Goal: Task Accomplishment & Management: Complete application form

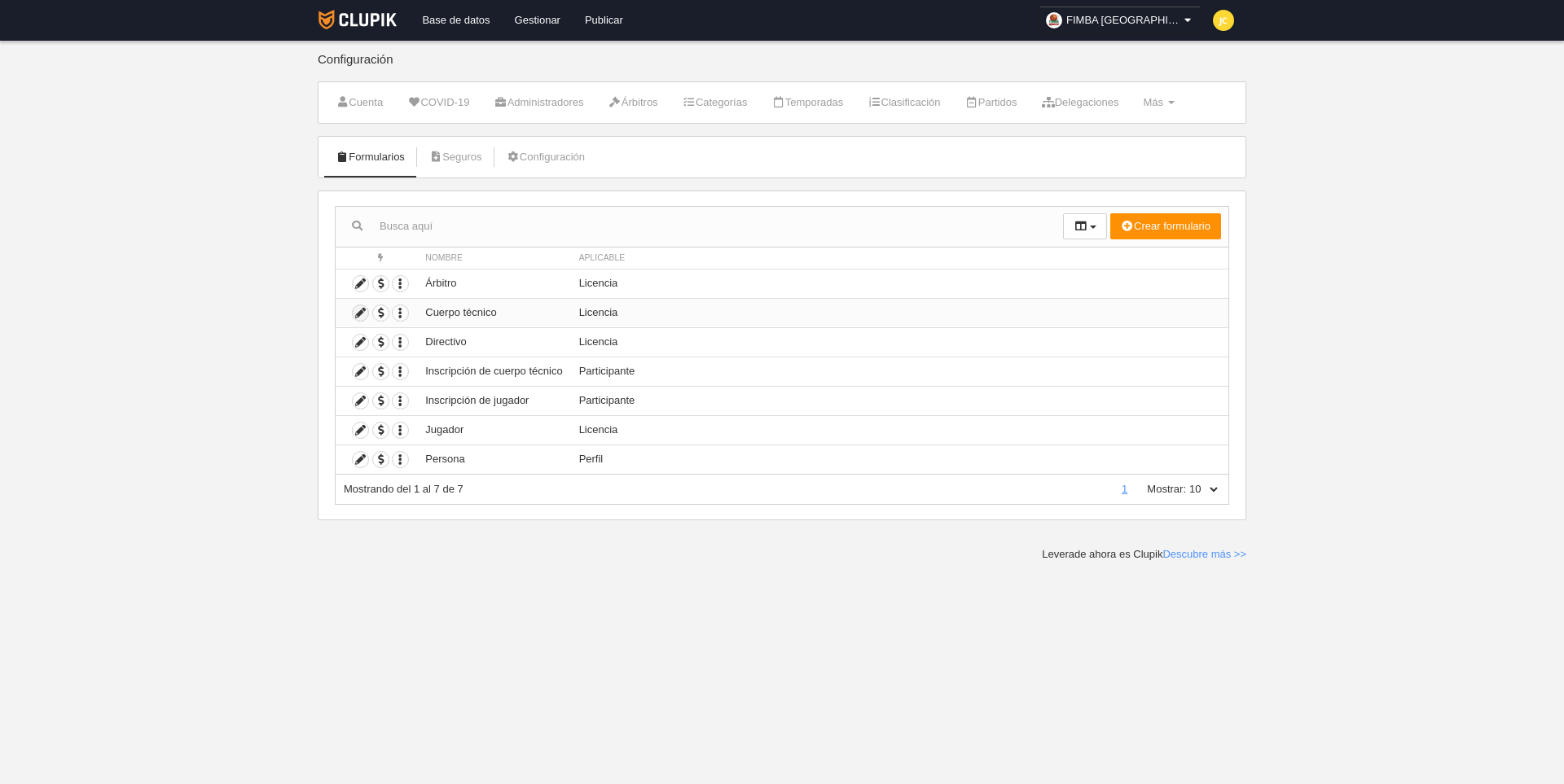
click at [361, 310] on icon at bounding box center [360, 313] width 16 height 16
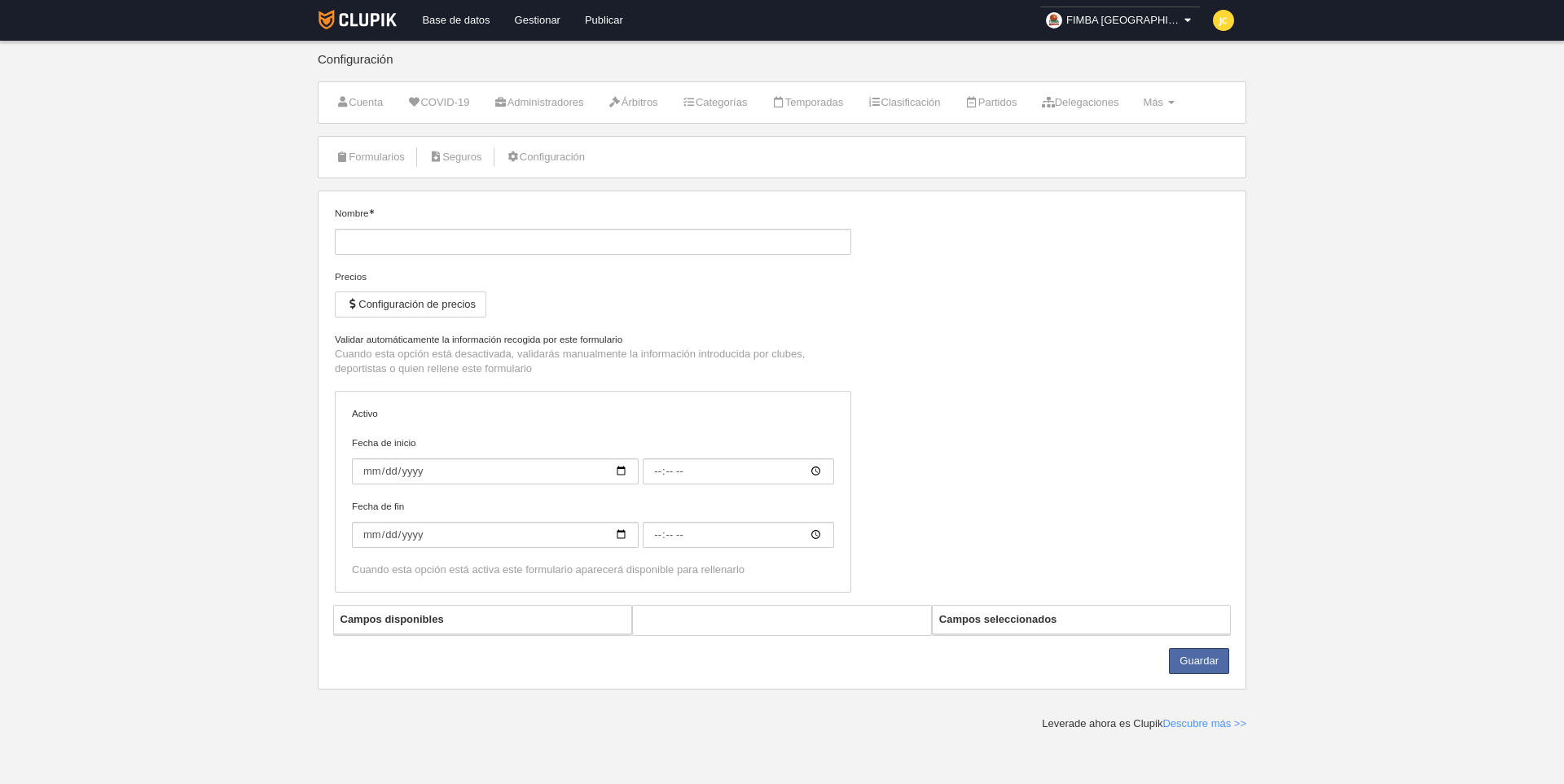
type input "Cuerpo técnico"
checkbox input "true"
select select "selected"
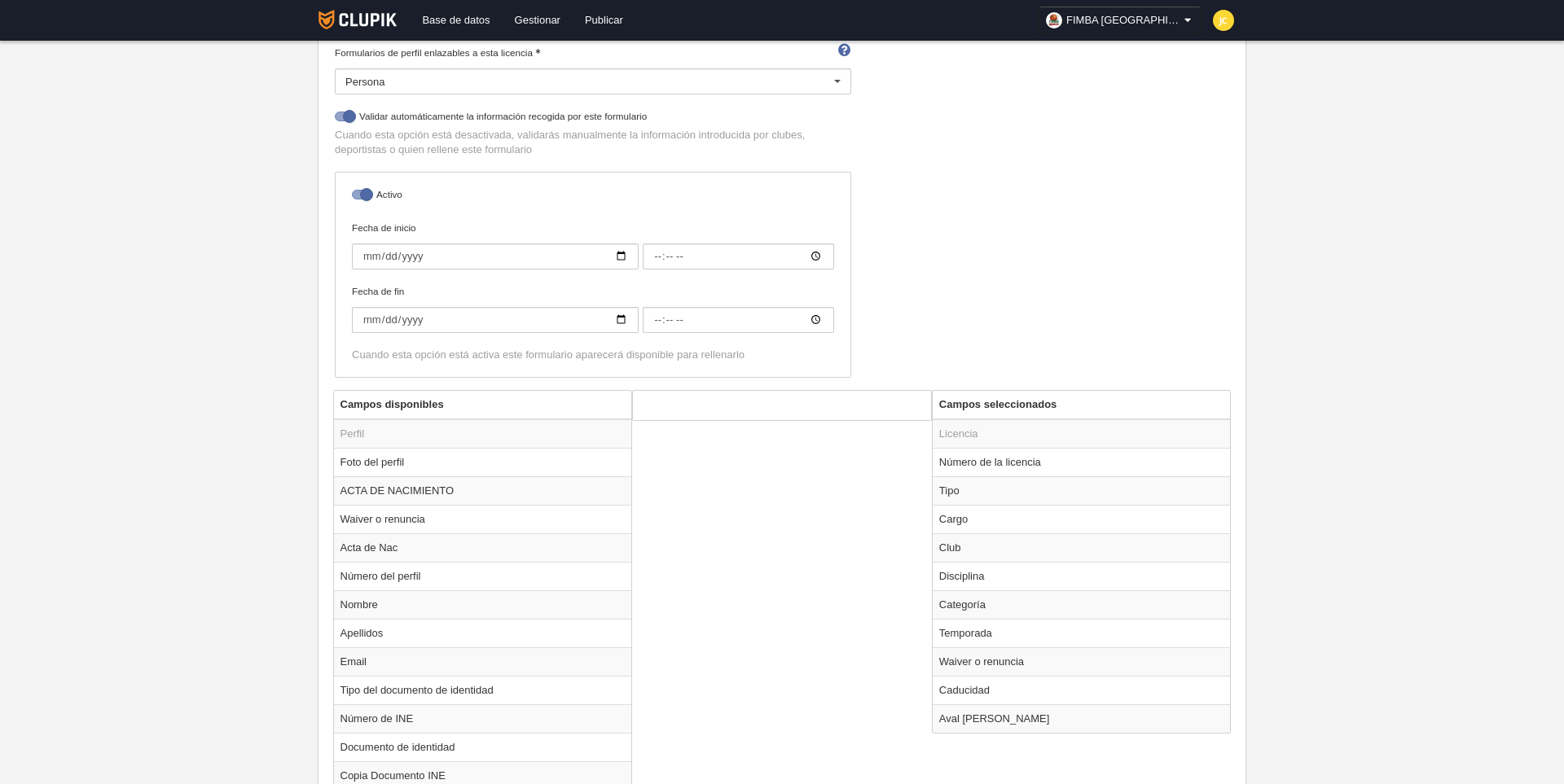
scroll to position [314, 0]
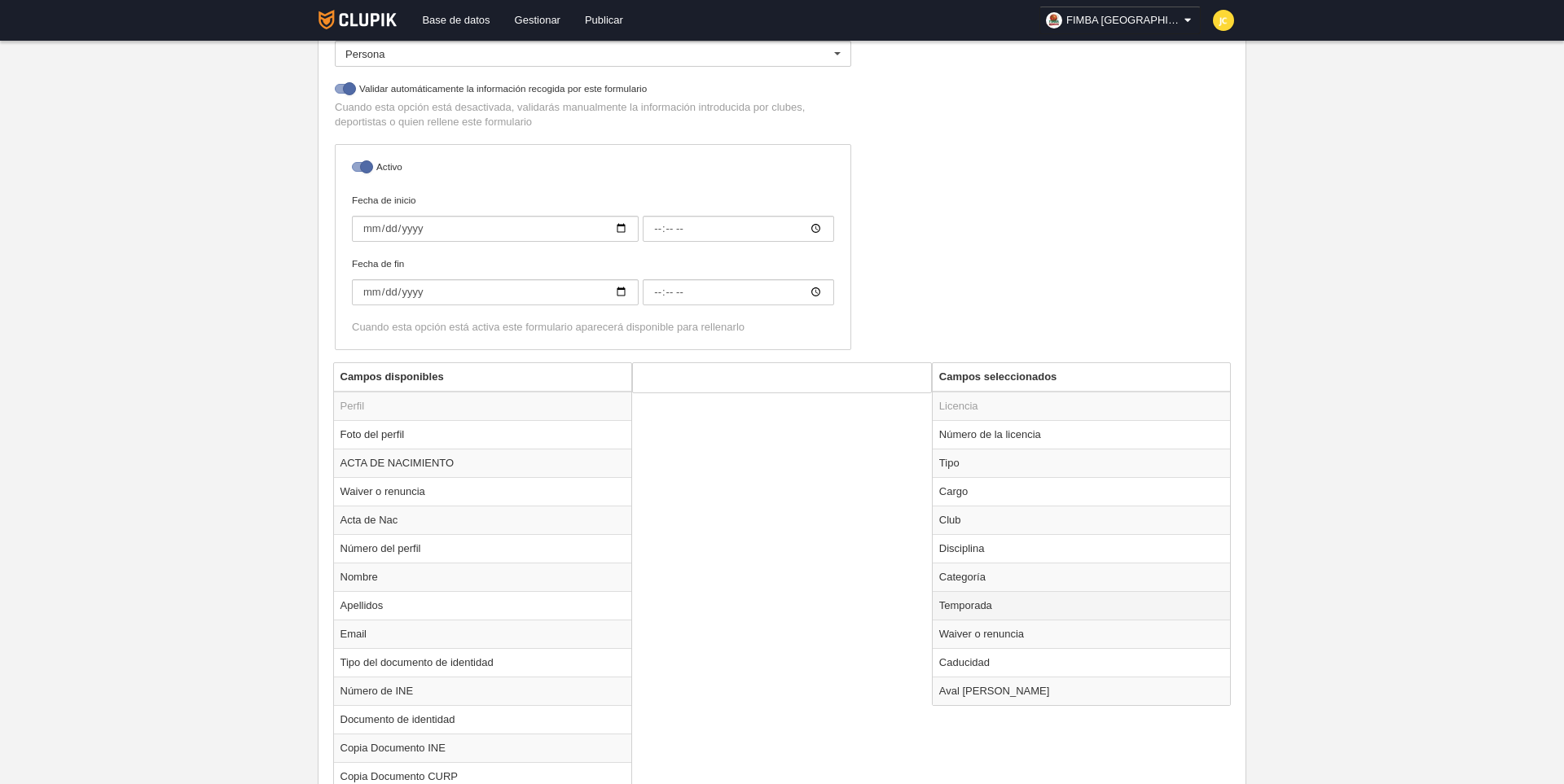
click at [1018, 606] on td "Temporada" at bounding box center [1082, 606] width 298 height 28
radio input "true"
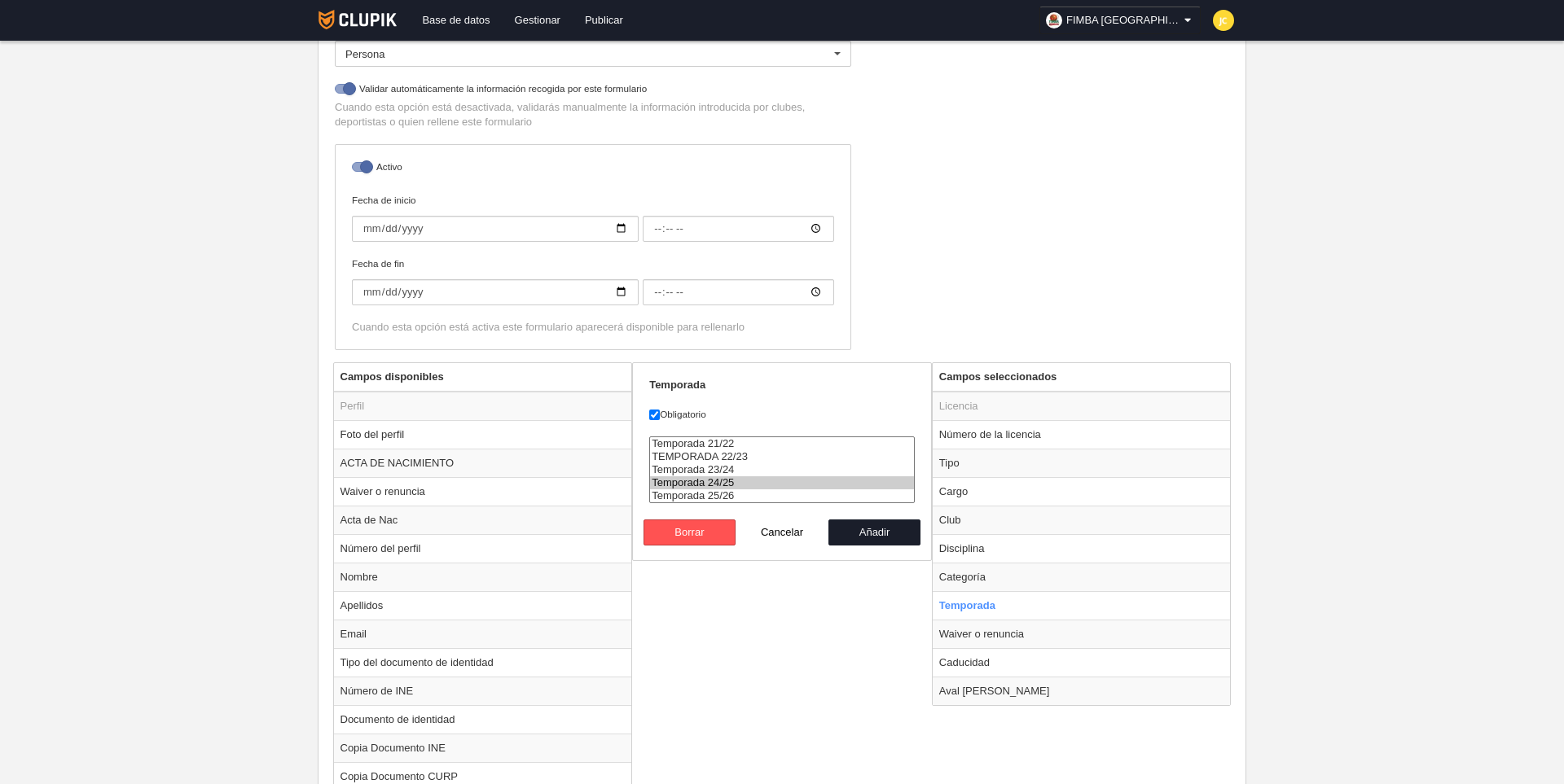
select select "8611"
click at [726, 491] on option "Temporada 25/26" at bounding box center [782, 496] width 264 height 13
click at [874, 528] on button "Añadir" at bounding box center [874, 533] width 93 height 26
radio input "false"
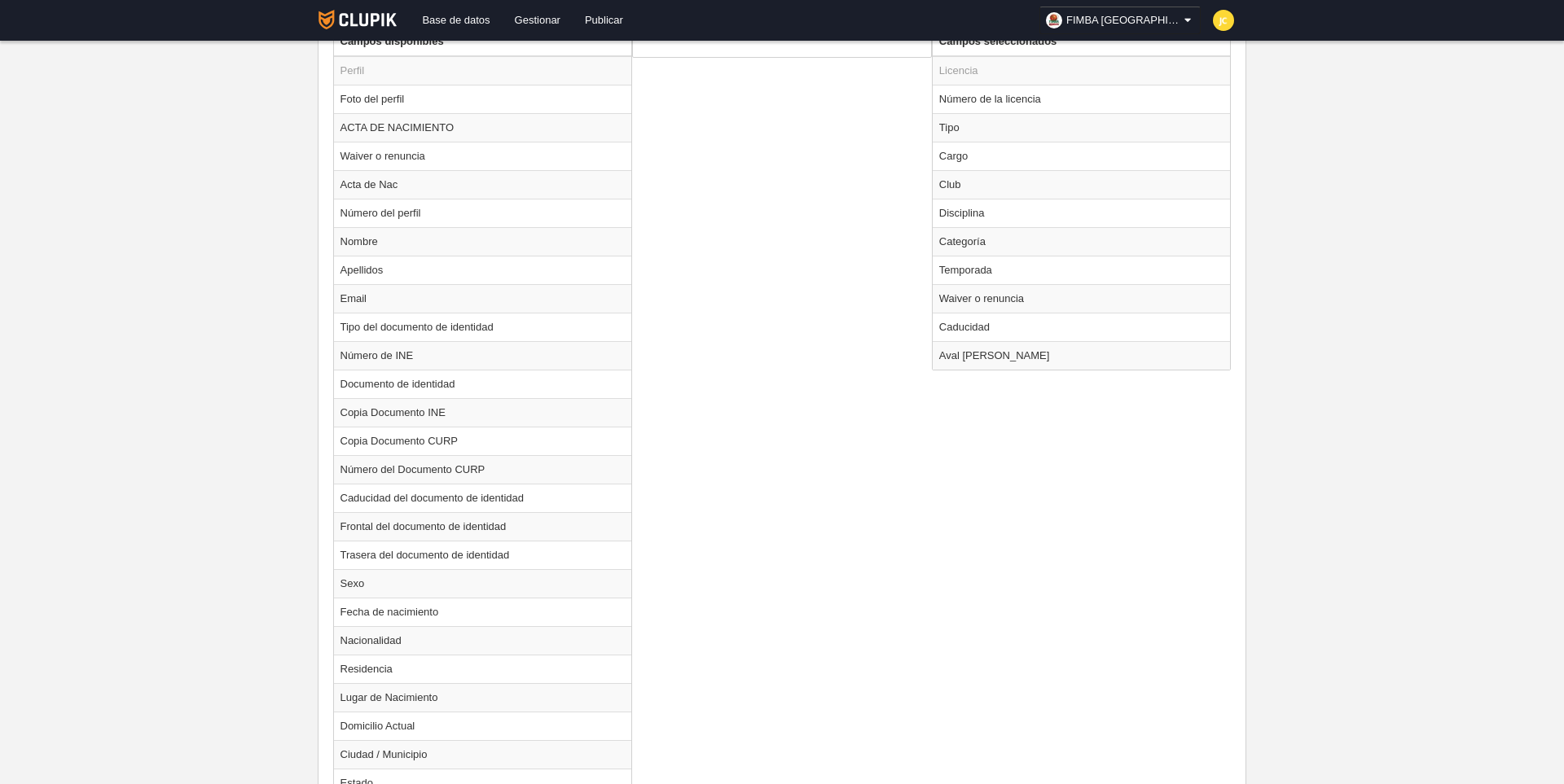
scroll to position [1088, 0]
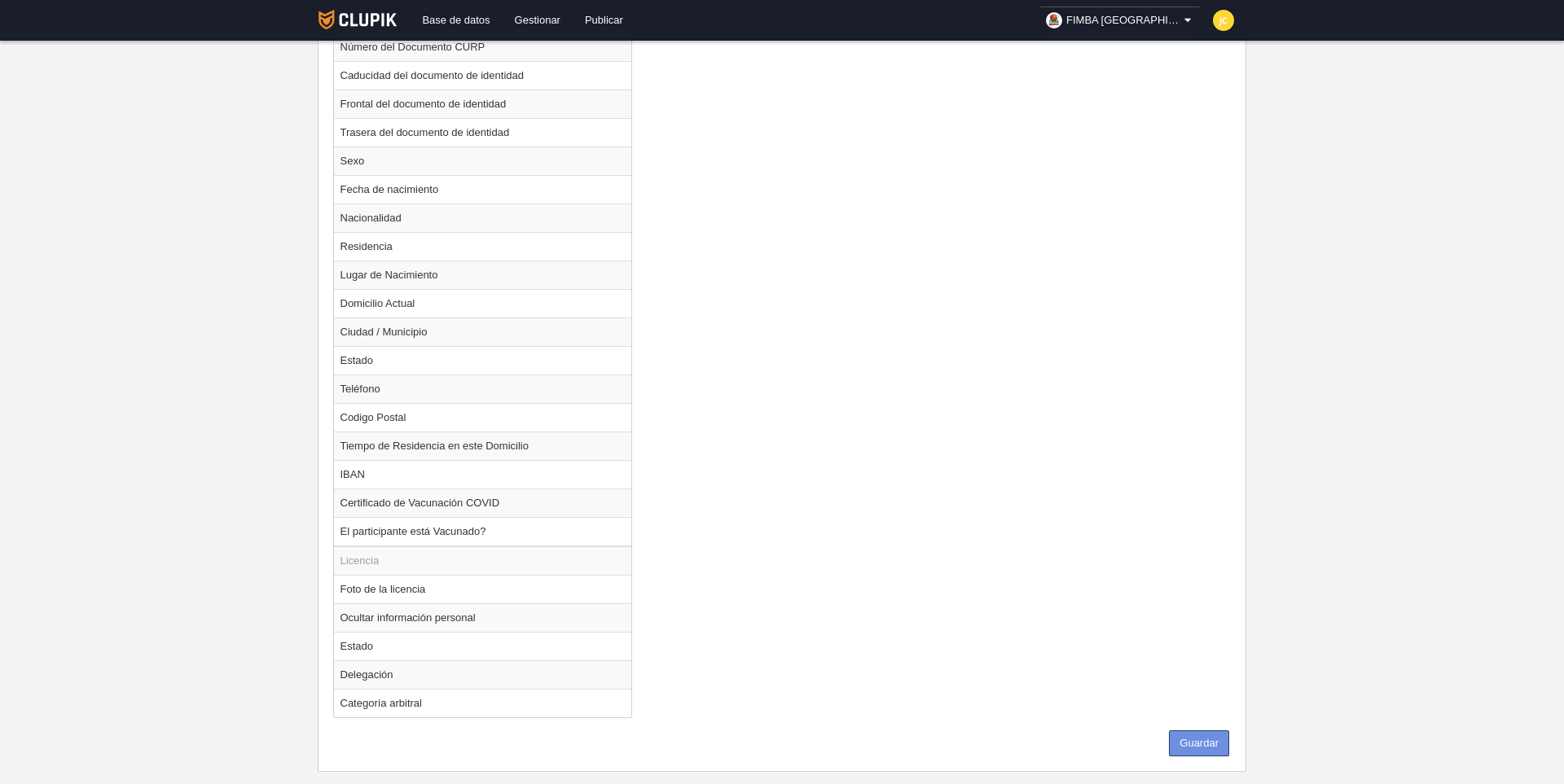
drag, startPoint x: 1217, startPoint y: 732, endPoint x: 1243, endPoint y: 739, distance: 26.9
click at [1217, 732] on button "Guardar" at bounding box center [1199, 744] width 60 height 26
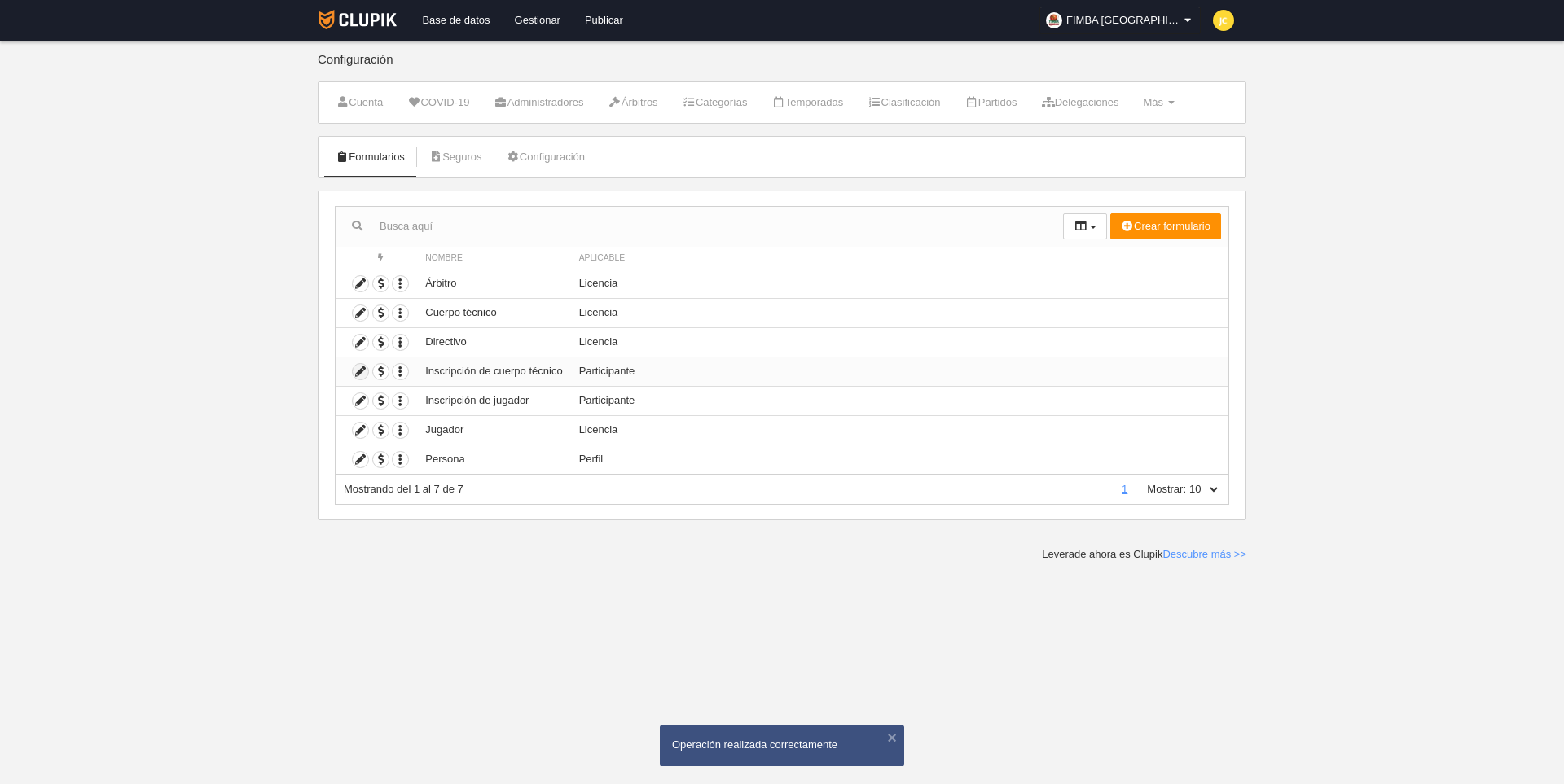
click at [361, 371] on icon at bounding box center [360, 371] width 16 height 16
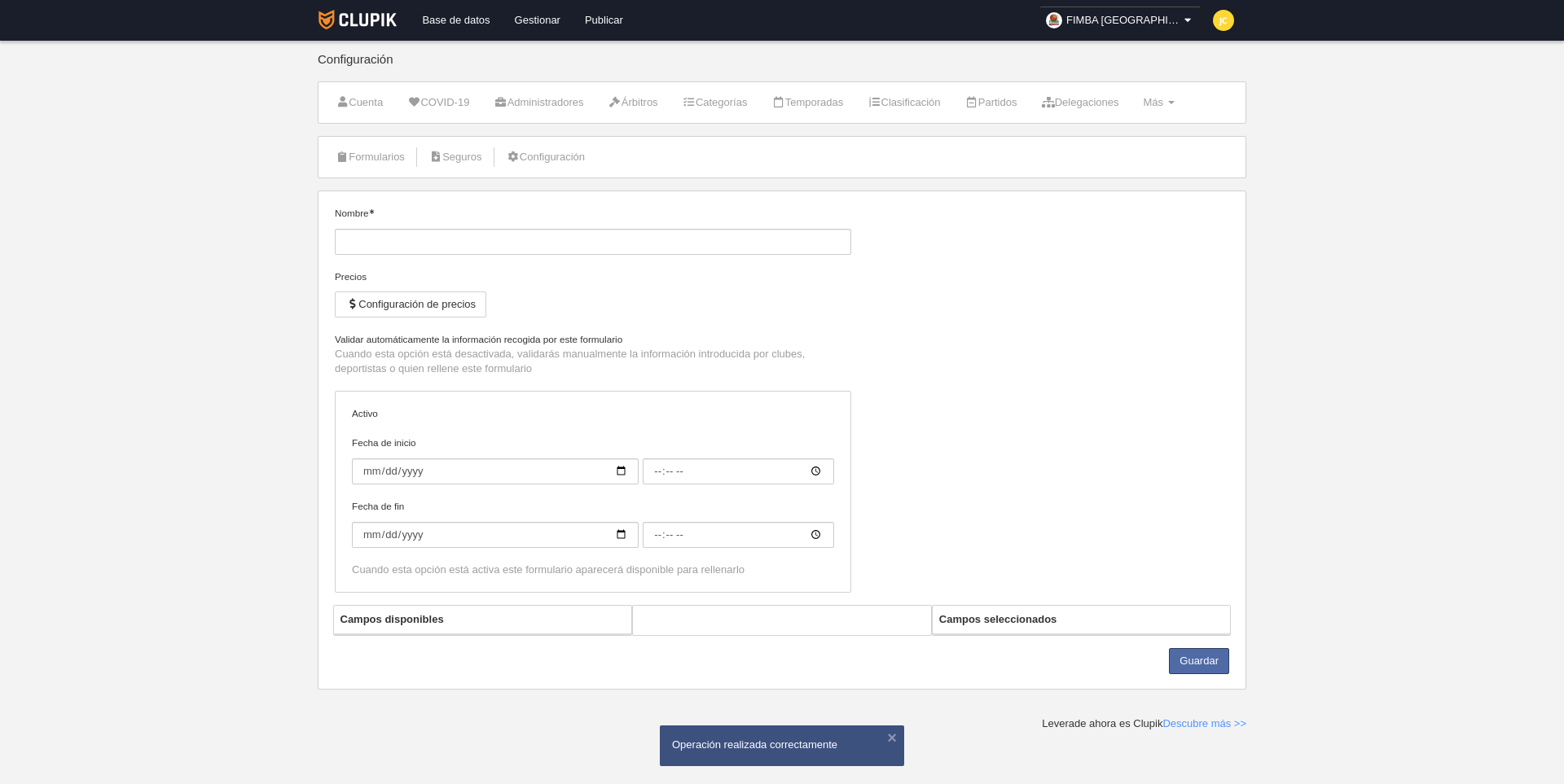
type input "Inscripción de cuerpo técnico"
checkbox input "true"
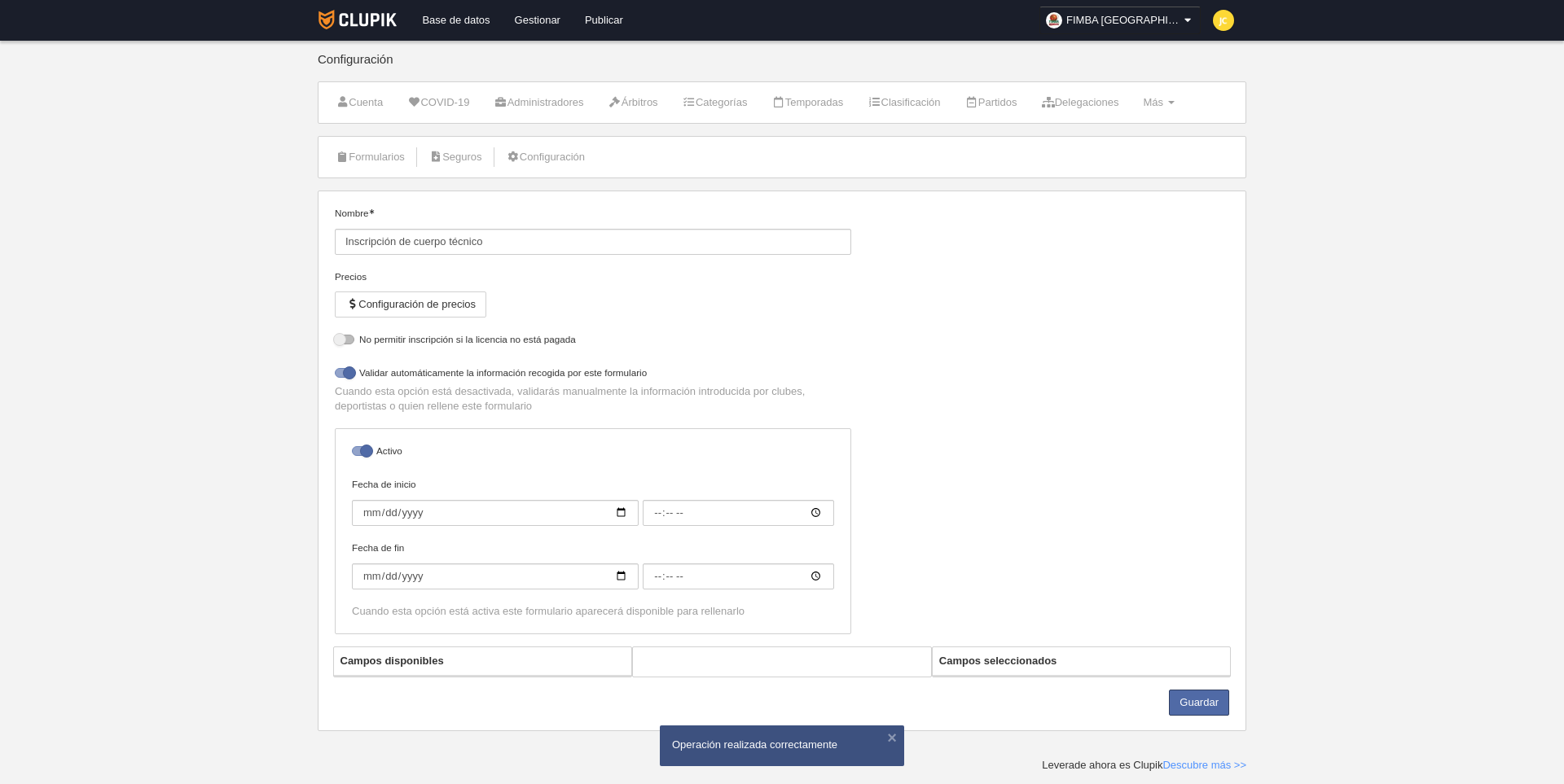
select select "selected"
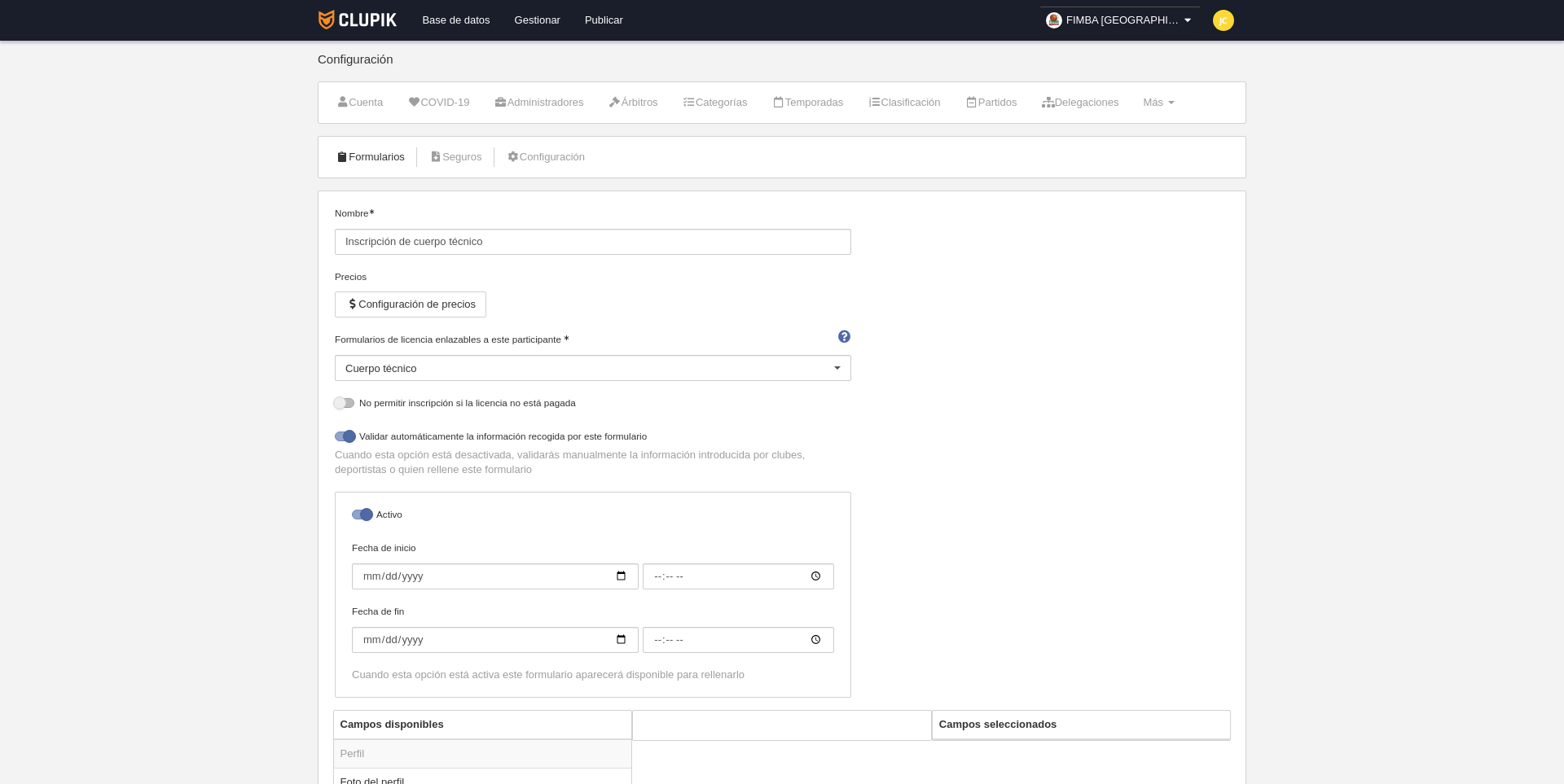
click at [392, 154] on link "Formularios" at bounding box center [370, 158] width 87 height 24
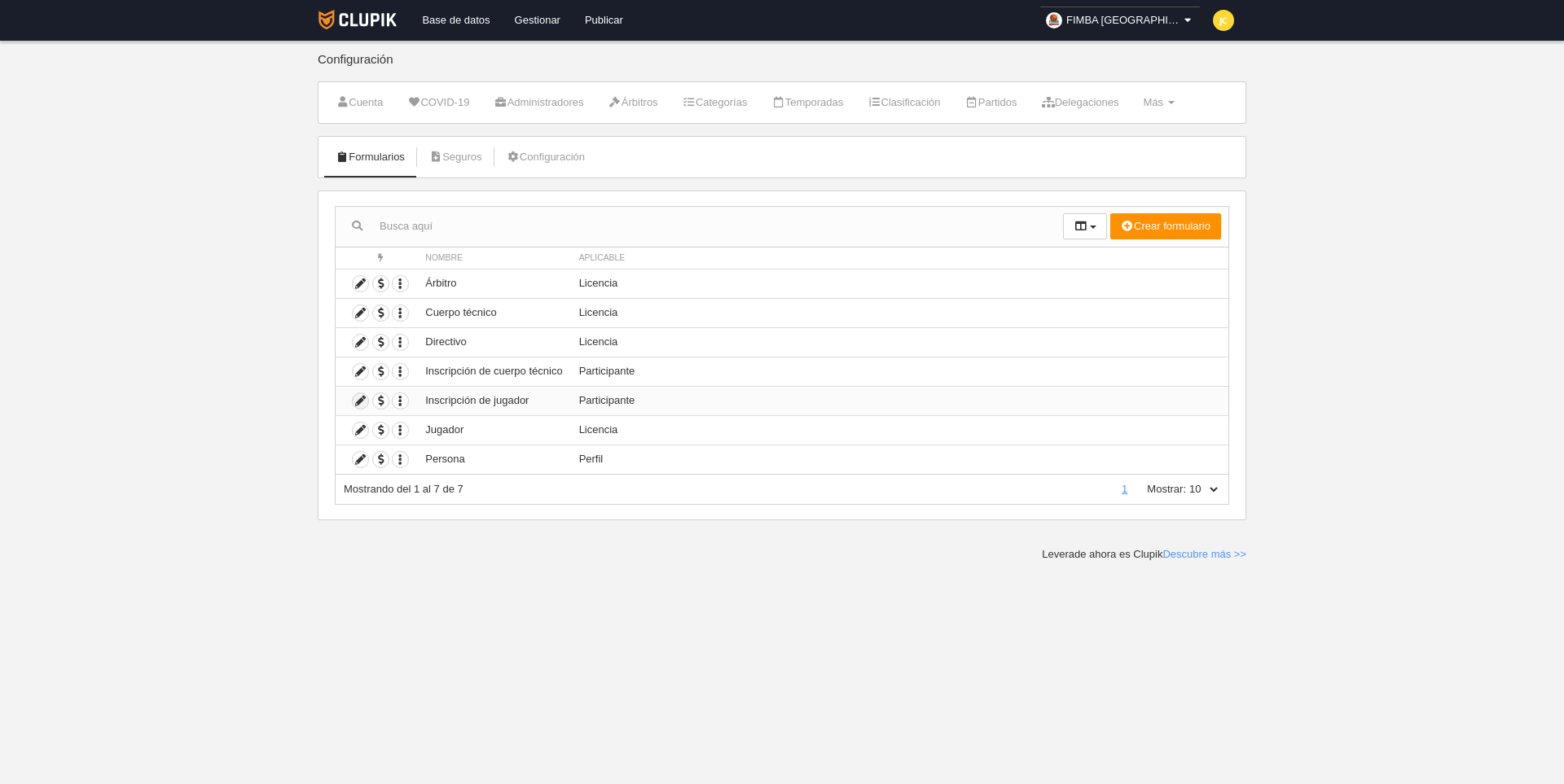
click at [363, 399] on icon at bounding box center [360, 400] width 16 height 16
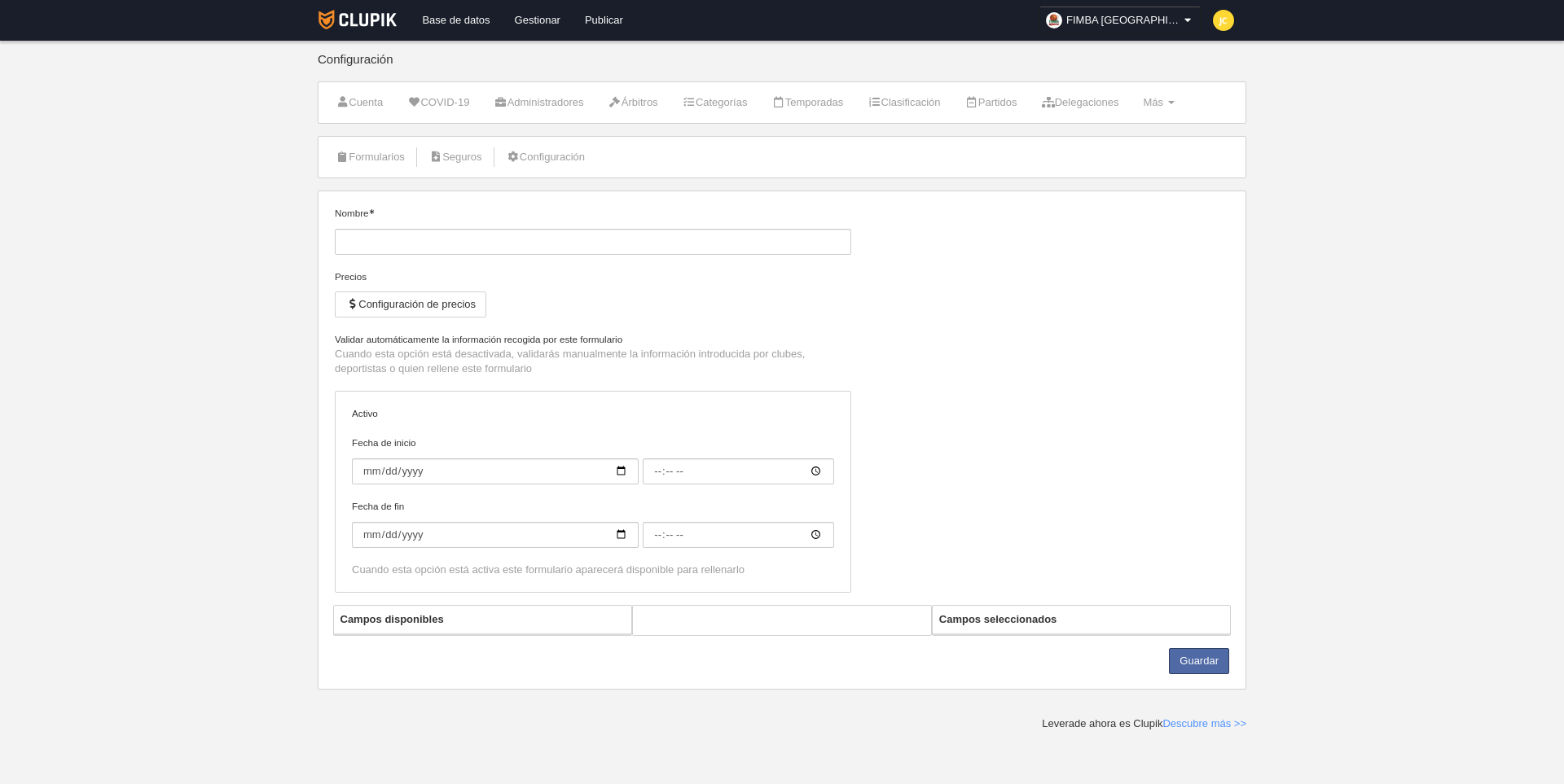
type input "Inscripción de jugador"
checkbox input "true"
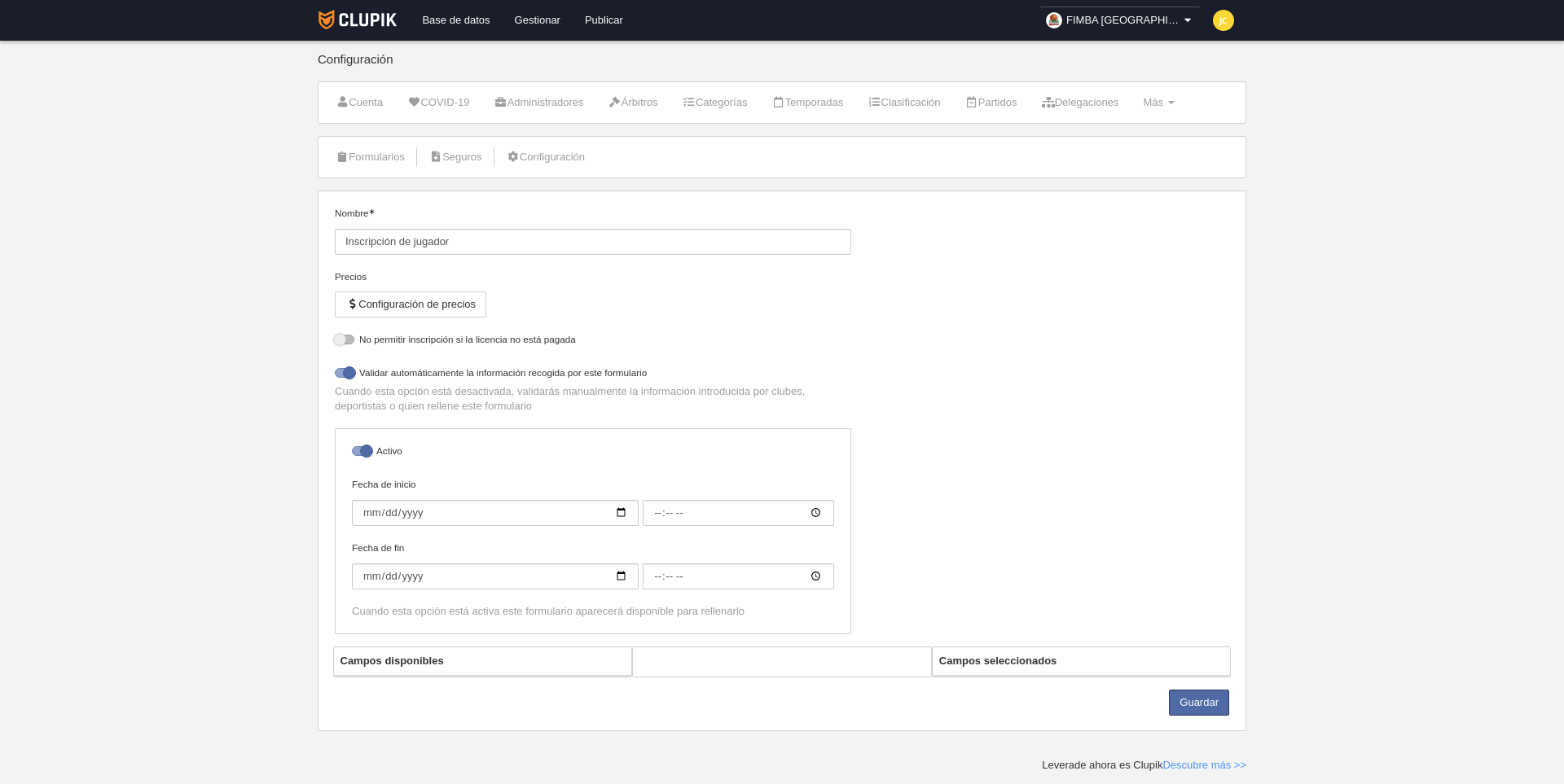
select select "selected"
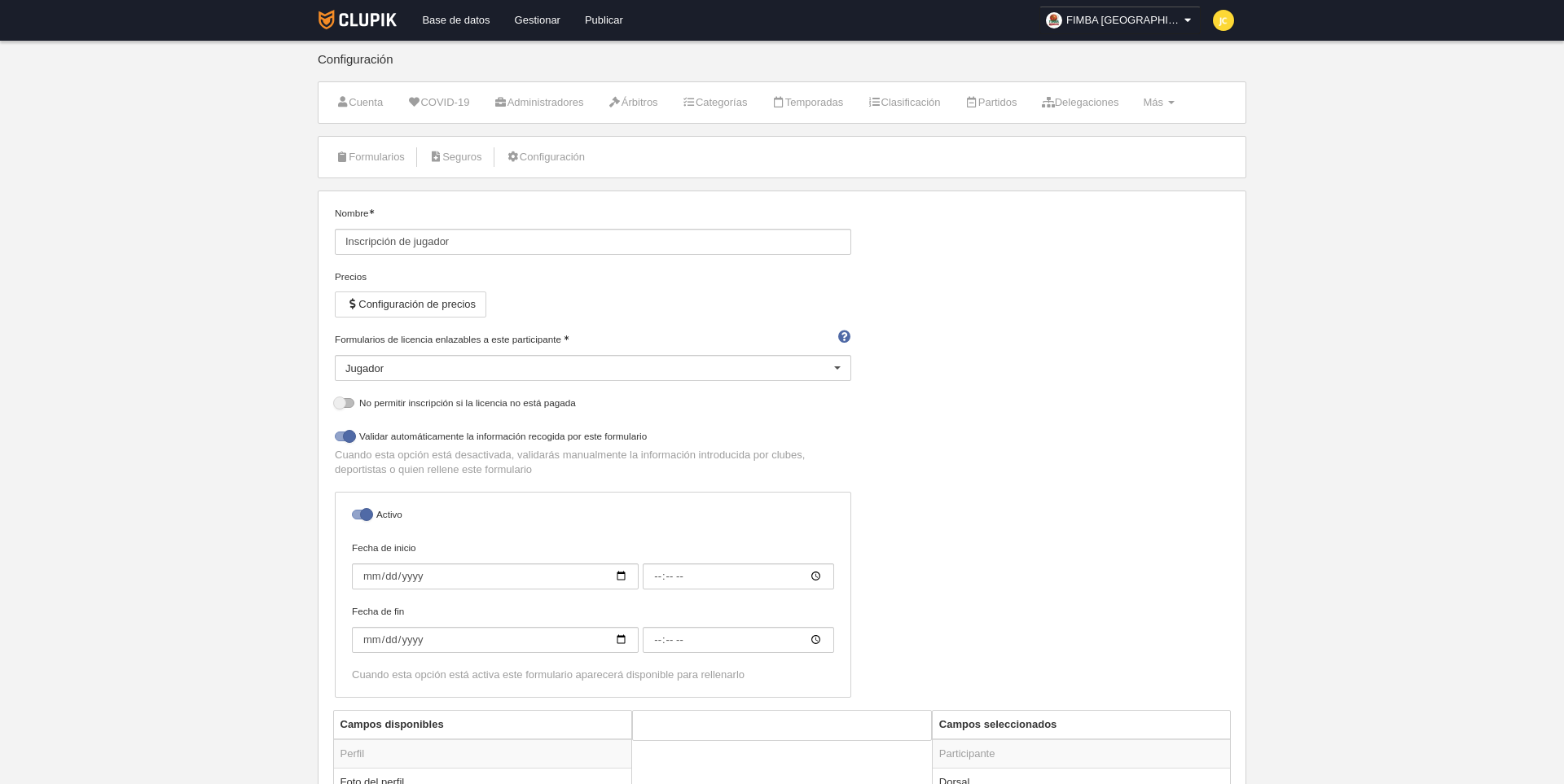
click at [359, 143] on li "Formularios" at bounding box center [370, 157] width 87 height 40
click at [355, 152] on link "Formularios" at bounding box center [370, 158] width 87 height 24
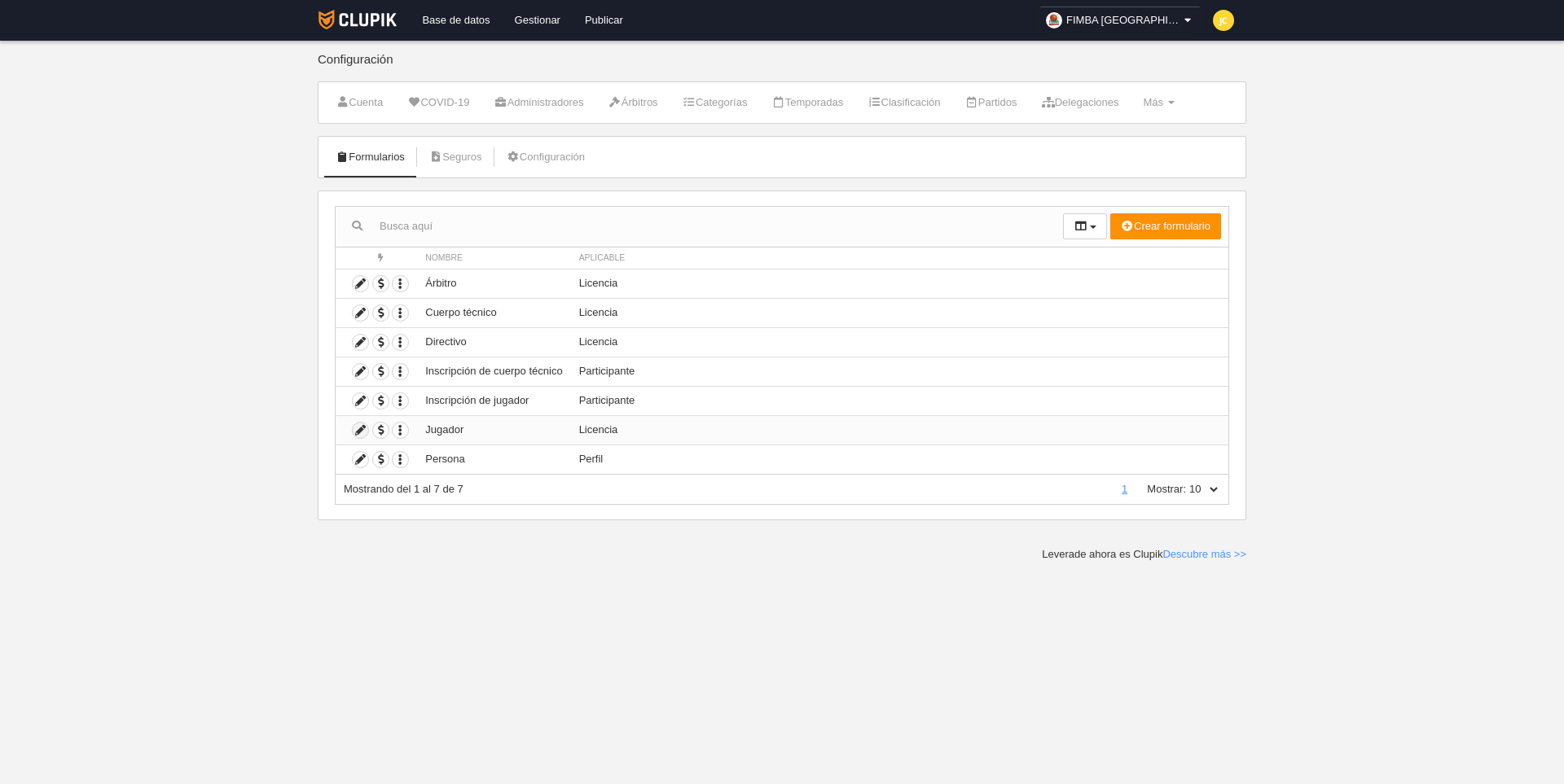
click at [363, 426] on icon at bounding box center [360, 430] width 16 height 16
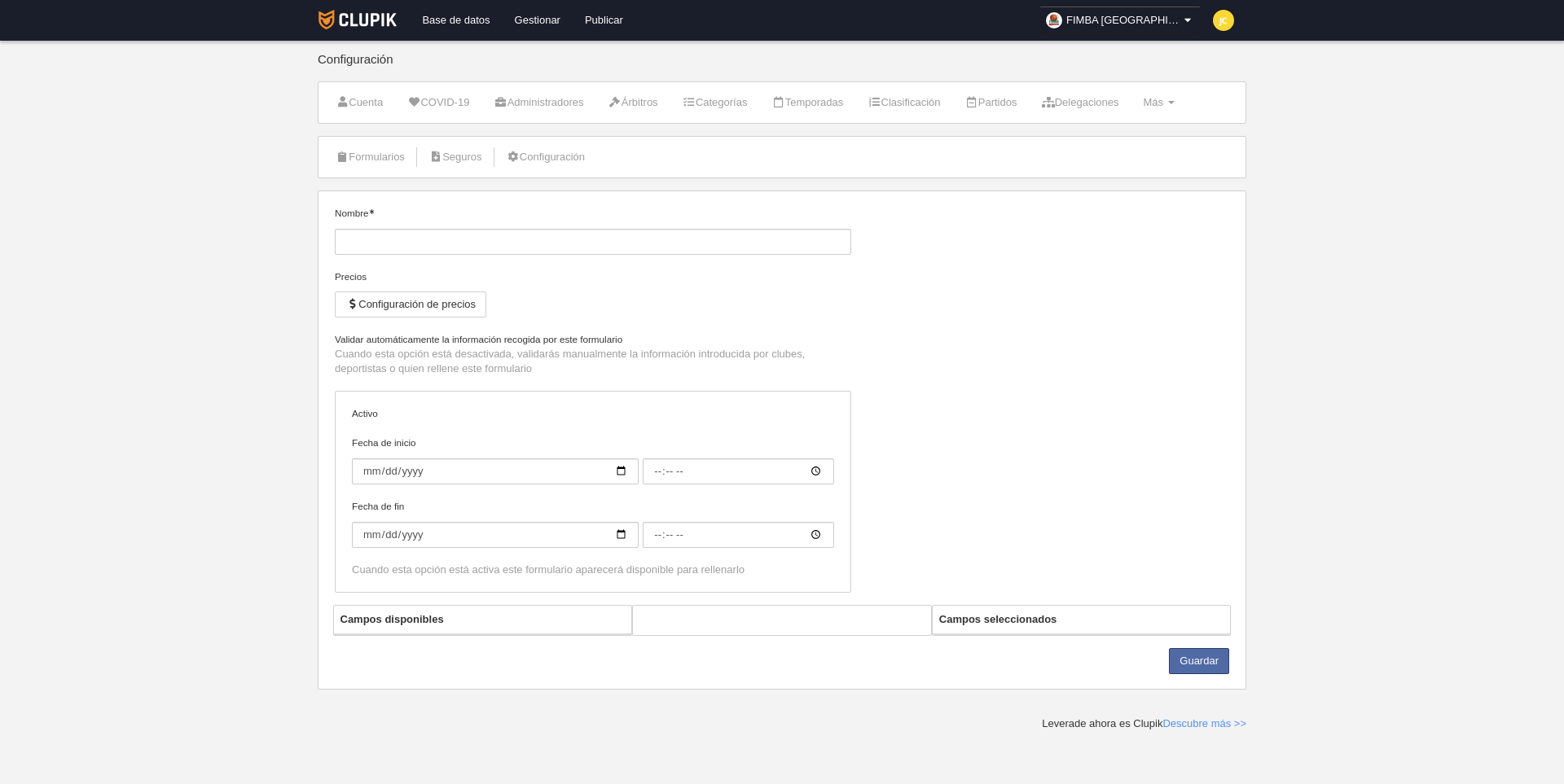
type input "Jugador"
checkbox input "true"
select select "selected"
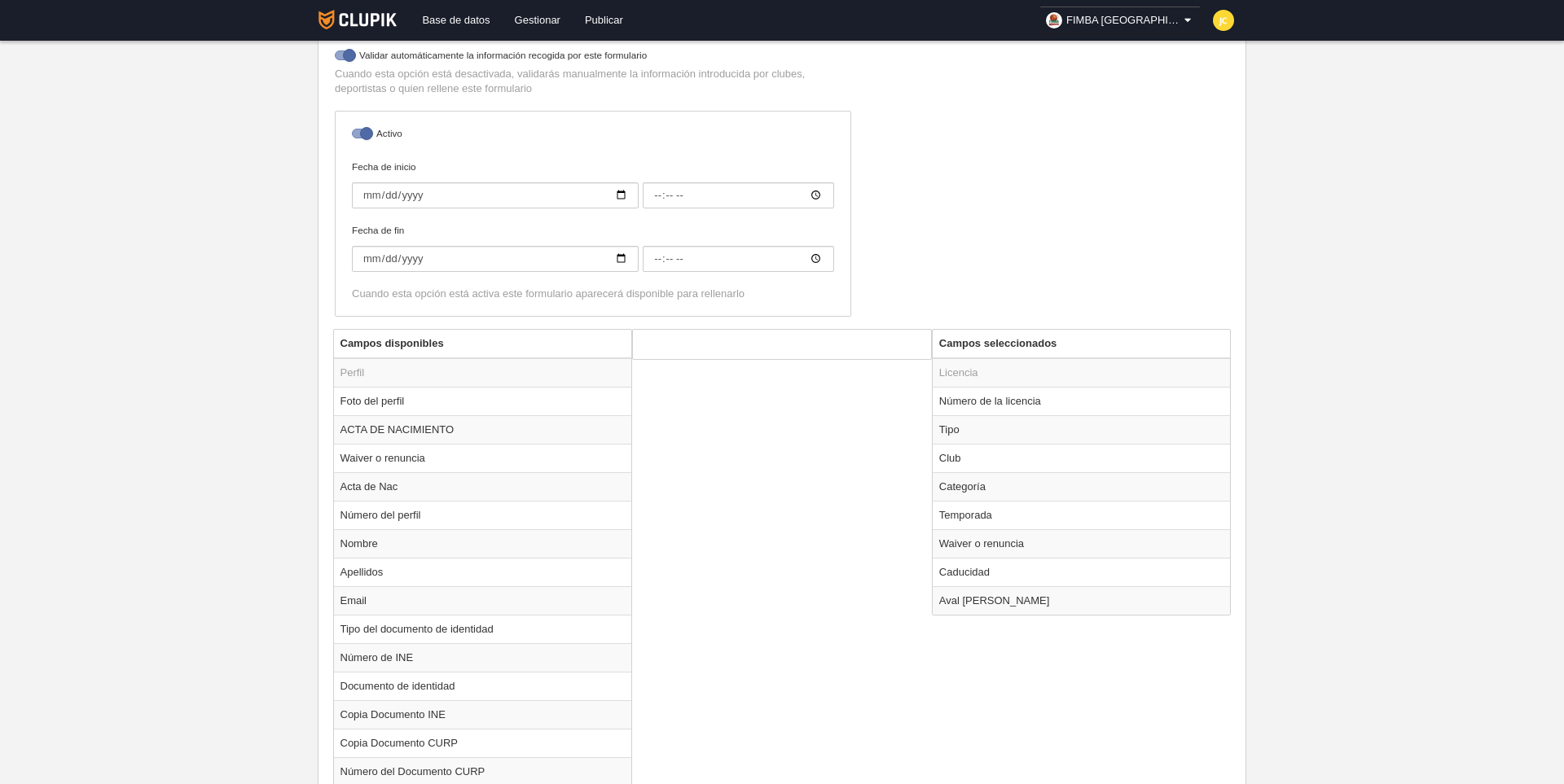
scroll to position [351, 0]
click at [979, 505] on td "Temporada" at bounding box center [1082, 512] width 298 height 28
radio input "true"
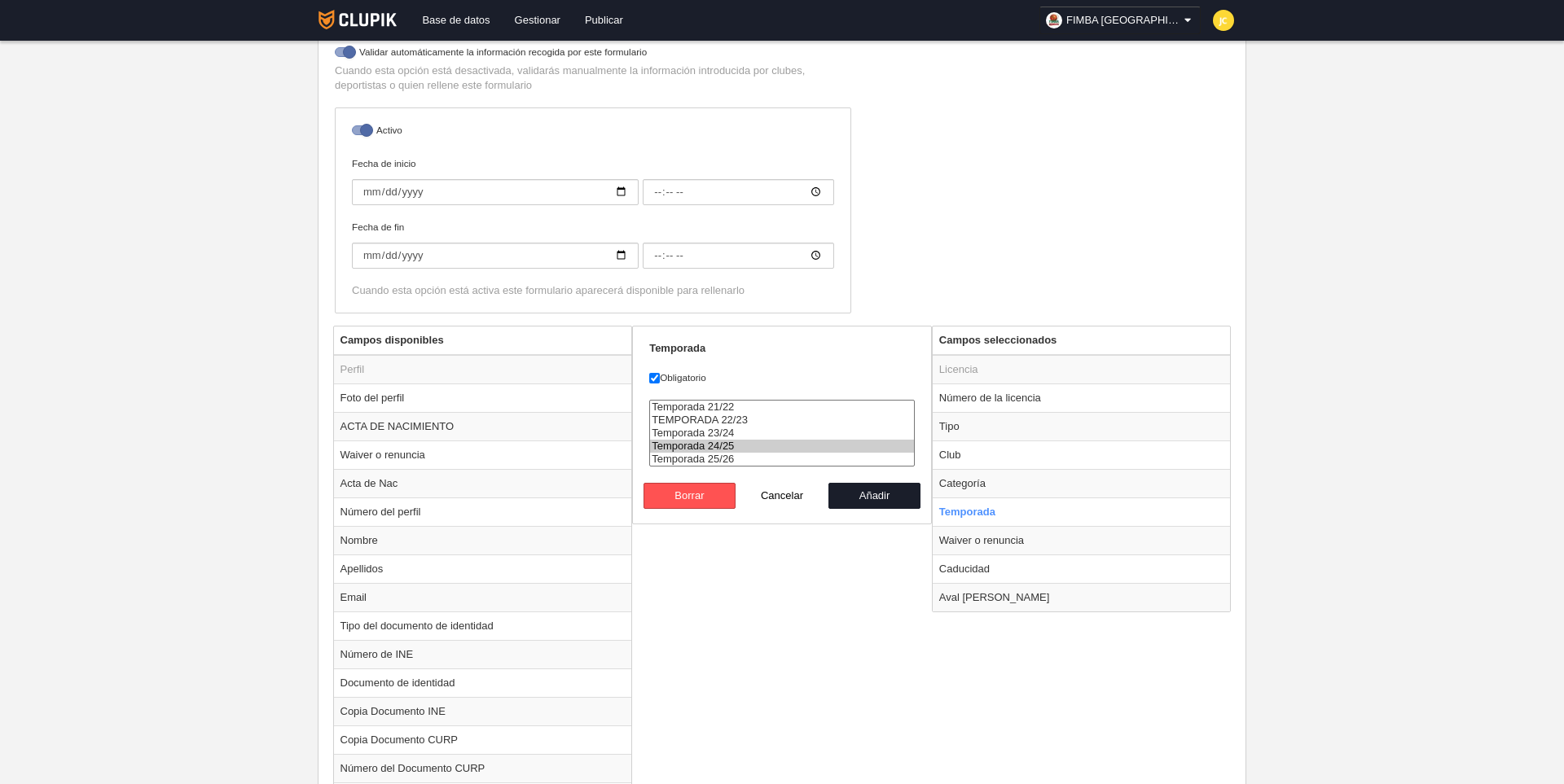
select select "8611"
click at [721, 453] on option "Temporada 25/26" at bounding box center [782, 460] width 264 height 13
click at [883, 495] on button "Añadir" at bounding box center [874, 496] width 93 height 26
radio input "false"
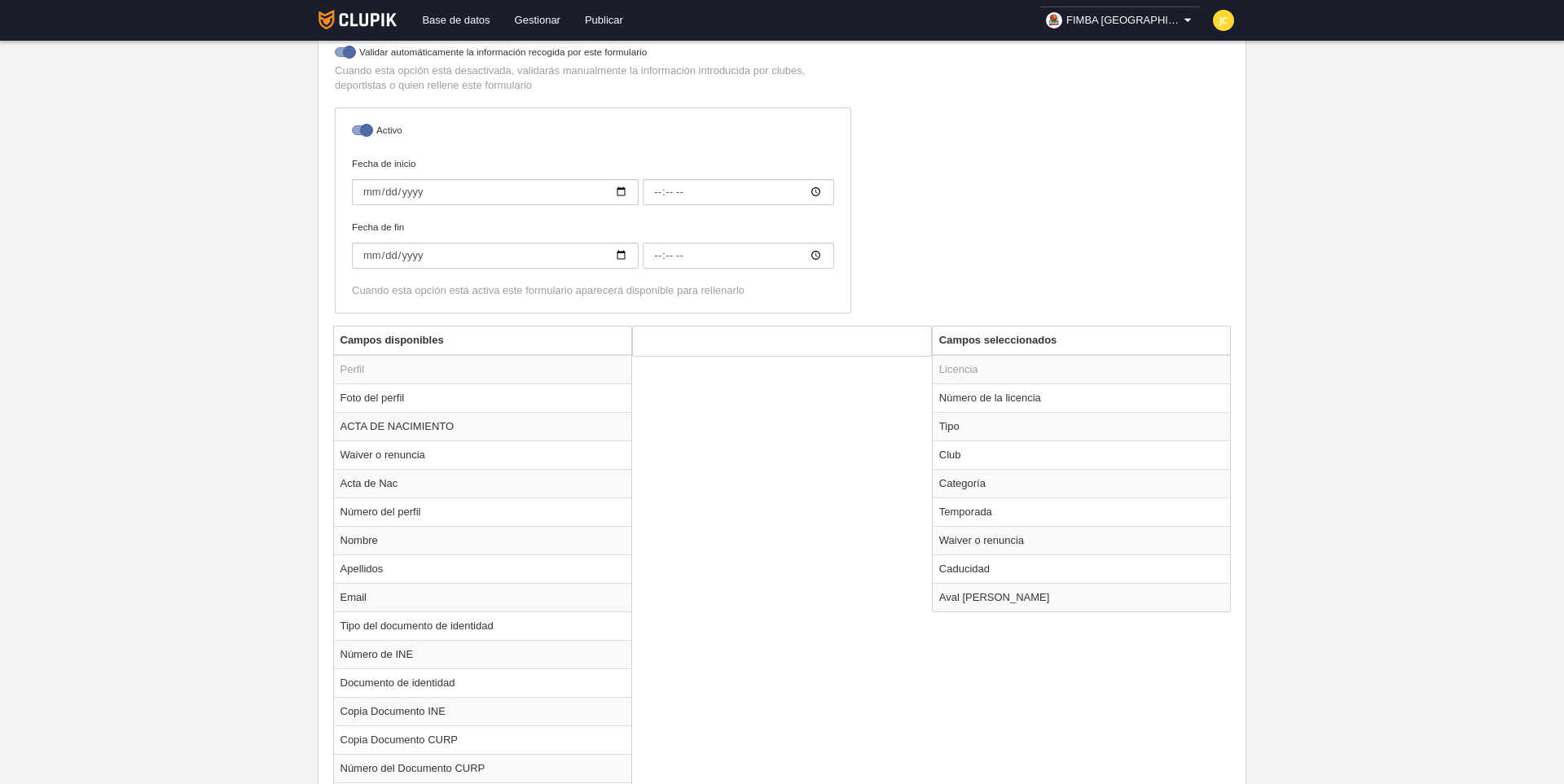
scroll to position [1144, 0]
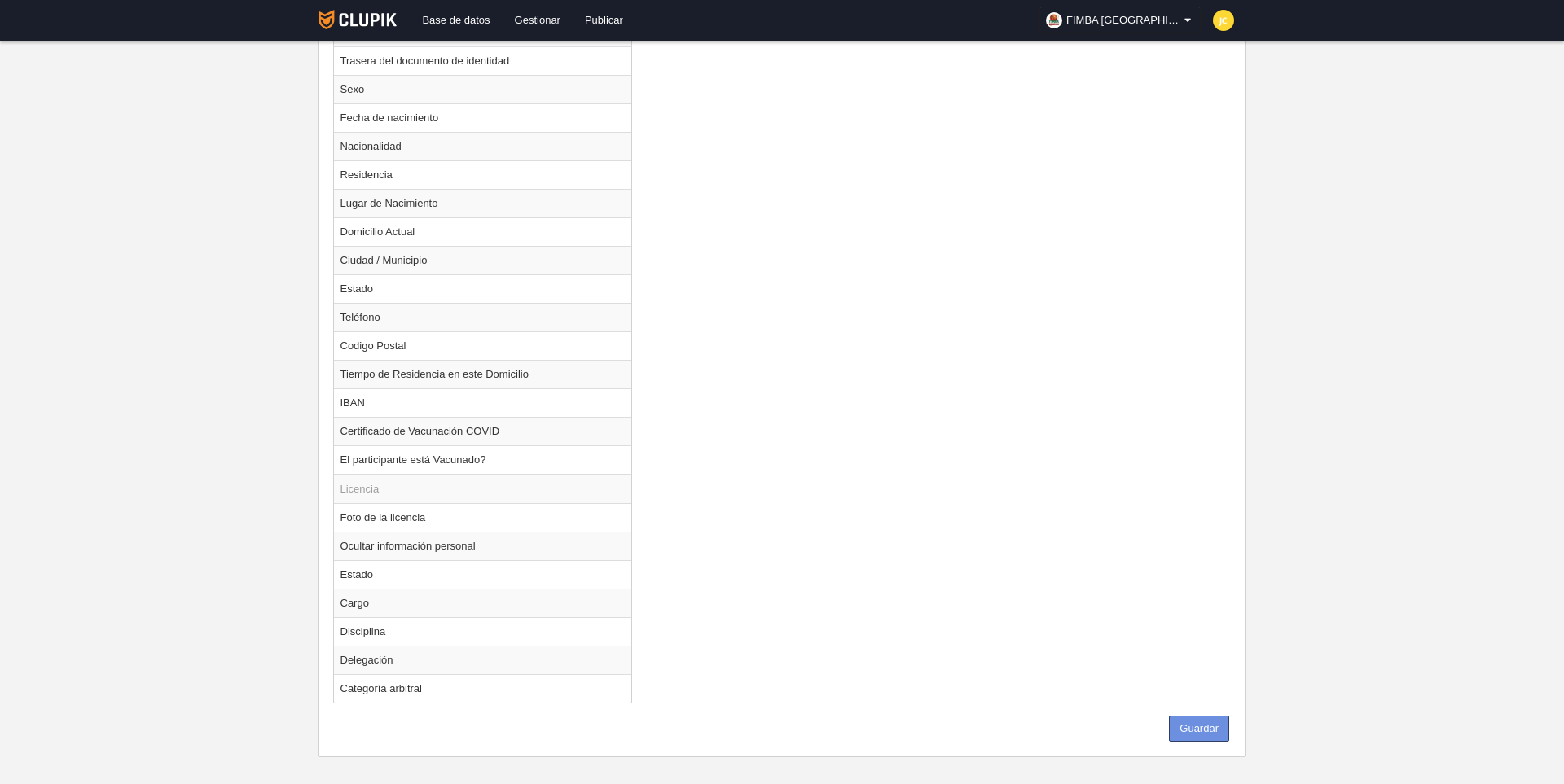
click at [1198, 720] on button "Guardar" at bounding box center [1199, 729] width 60 height 26
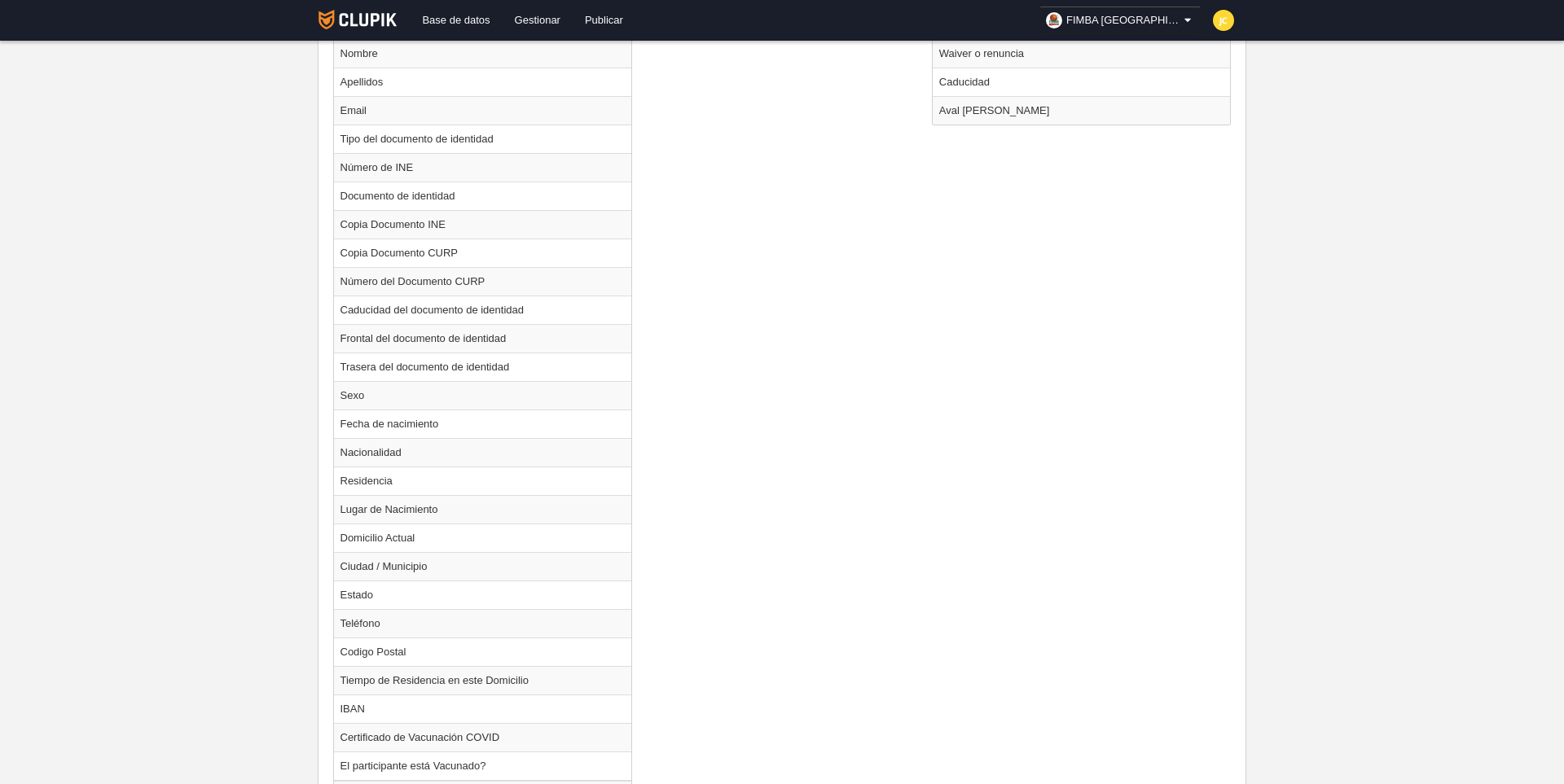
scroll to position [0, 0]
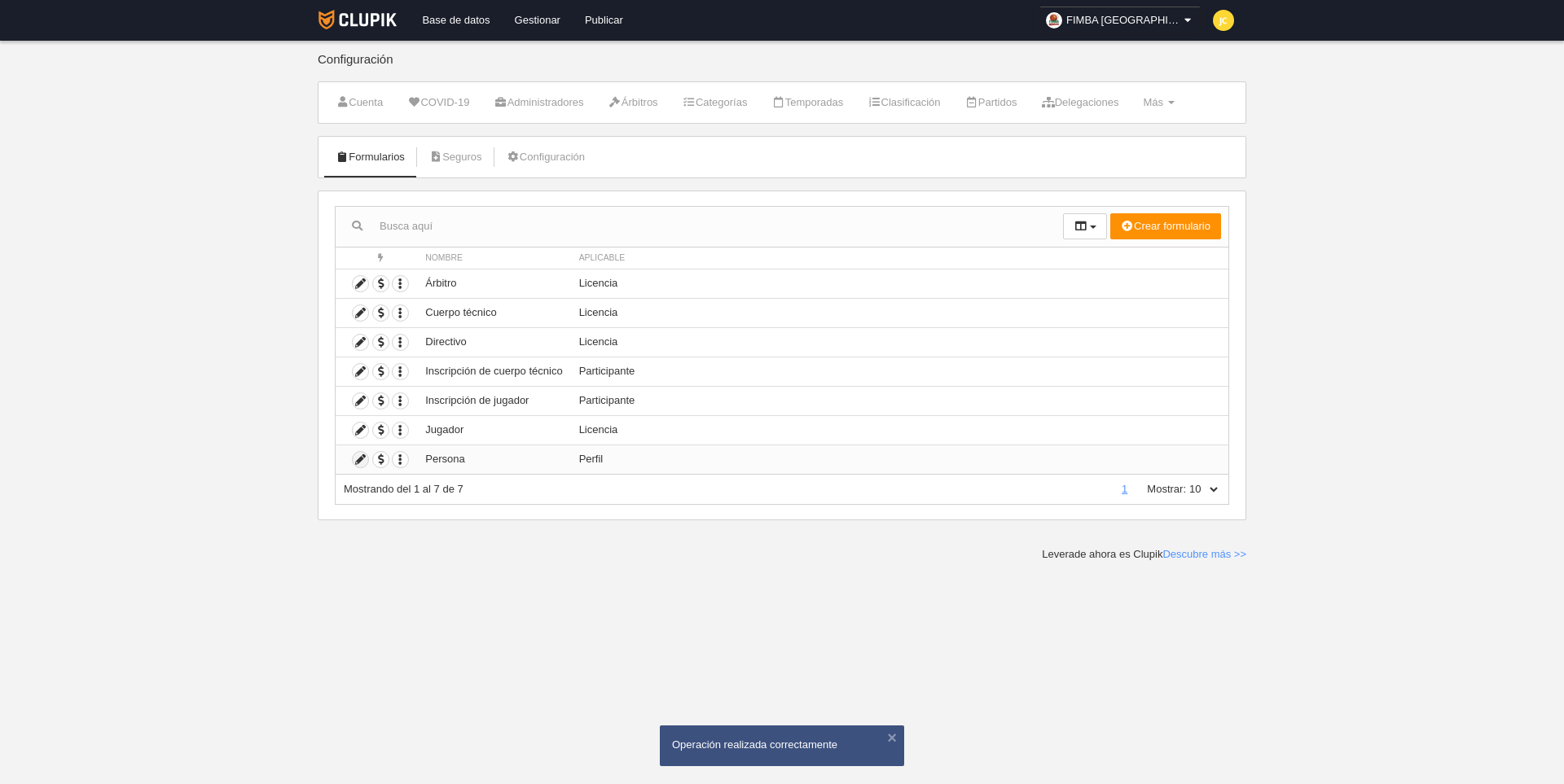
click at [362, 461] on icon at bounding box center [360, 460] width 16 height 16
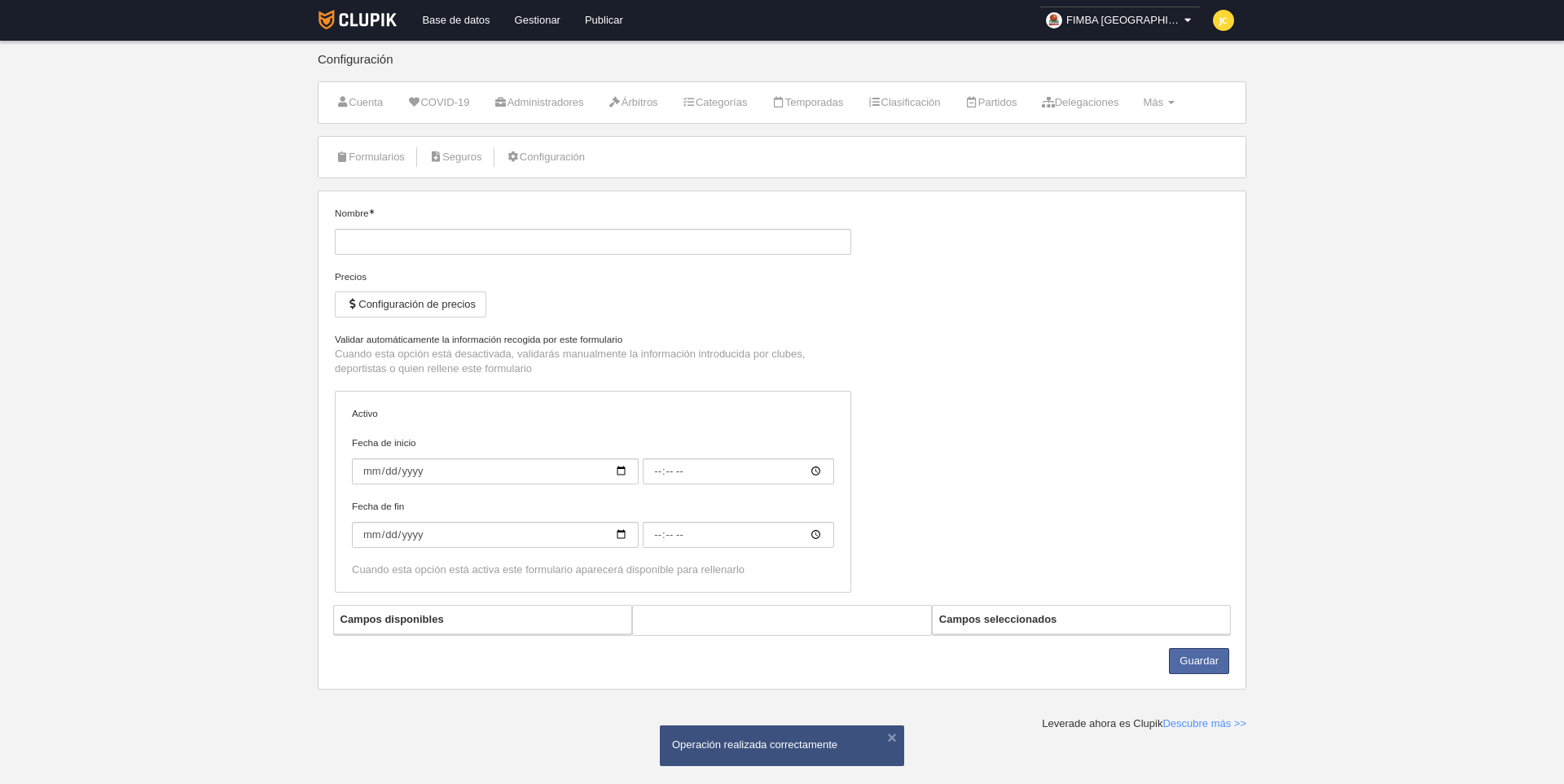
type input "Persona"
checkbox input "true"
